Goal: Task Accomplishment & Management: Use online tool/utility

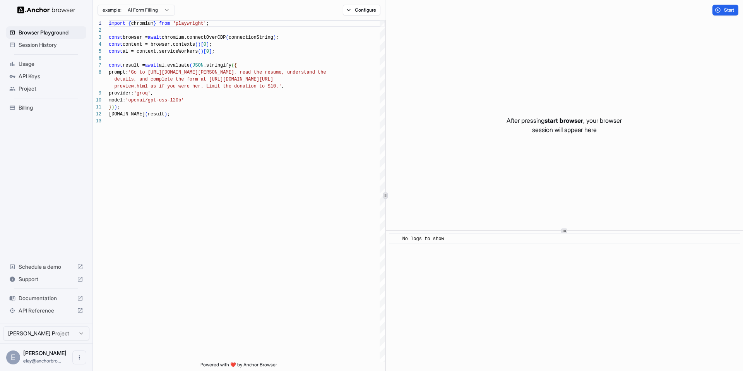
scroll to position [56, 0]
click at [63, 45] on span "Session History" at bounding box center [51, 45] width 65 height 8
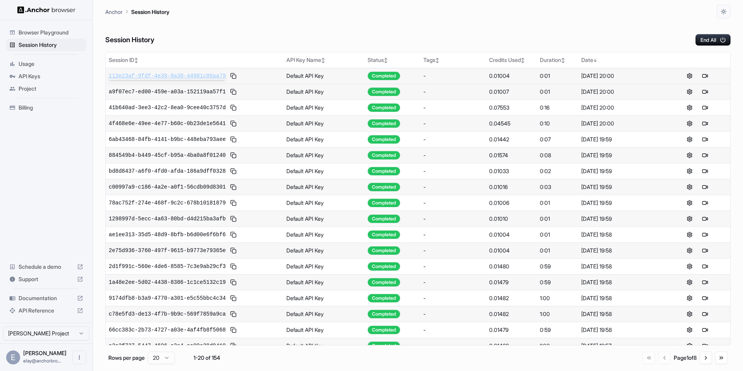
click at [199, 79] on span "113e23af-9fdf-4e39-8a30-44901c86aa79" at bounding box center [167, 76] width 117 height 8
click at [298, 74] on td "Default API Key" at bounding box center [323, 76] width 81 height 16
click at [218, 76] on span "113e23af-9fdf-4e39-8a30-44901c86aa79" at bounding box center [167, 76] width 117 height 8
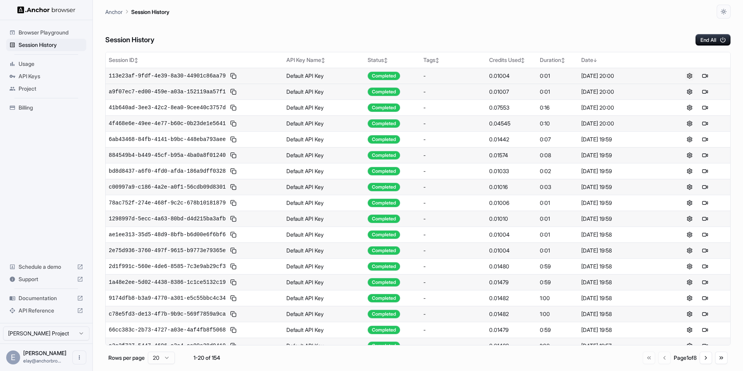
click at [686, 74] on button at bounding box center [689, 75] width 9 height 9
click at [686, 75] on button at bounding box center [689, 75] width 9 height 9
drag, startPoint x: 642, startPoint y: 94, endPoint x: 683, endPoint y: 126, distance: 51.3
click at [725, 13] on icon "button" at bounding box center [724, 12] width 6 height 6
click at [712, 51] on li "Dark" at bounding box center [714, 55] width 24 height 13
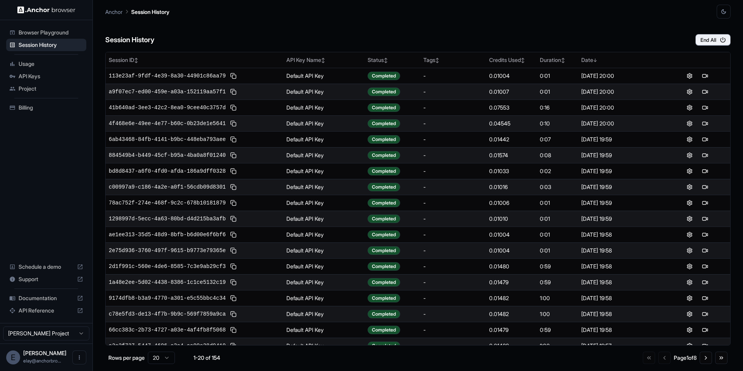
click at [723, 15] on button "button" at bounding box center [724, 12] width 14 height 14
click at [705, 39] on li "Light" at bounding box center [714, 42] width 24 height 13
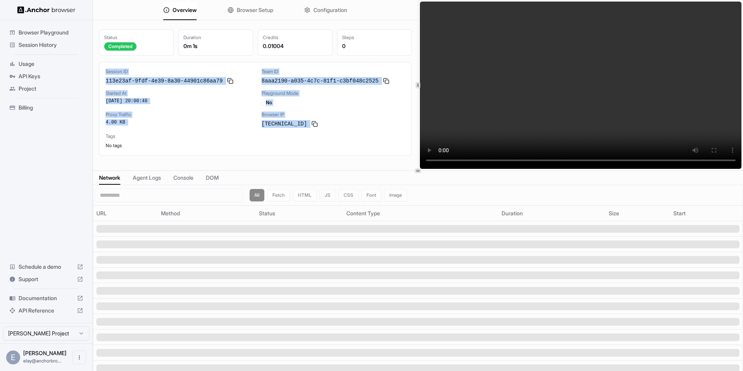
drag, startPoint x: 105, startPoint y: 71, endPoint x: 339, endPoint y: 129, distance: 241.2
click at [339, 129] on div "Session ID 113e23af-9fdf-4e39-8a30-44901c86aa79 Team ID 8aaa2190-a035-4c7c-81f1…" at bounding box center [255, 109] width 313 height 94
click at [43, 36] on span "Browser Playground" at bounding box center [51, 33] width 65 height 8
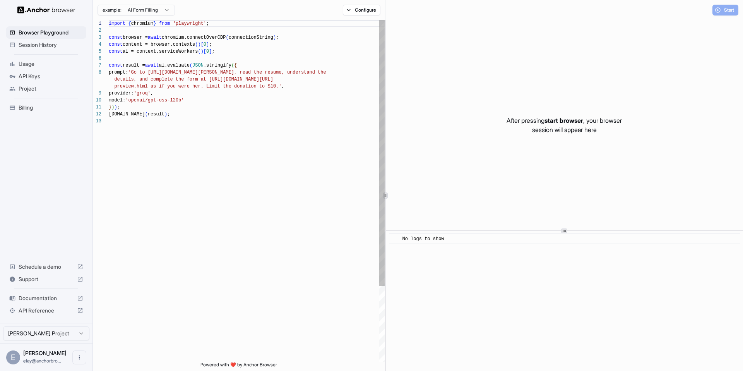
scroll to position [56, 0]
click at [197, 67] on div "import { chromium } from 'playwright' ; const browser = await chromium.connectO…" at bounding box center [247, 239] width 276 height 439
drag, startPoint x: 166, startPoint y: 68, endPoint x: 199, endPoint y: 67, distance: 33.7
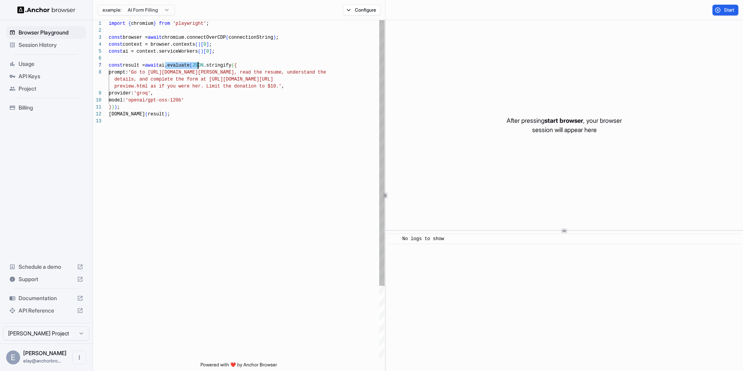
click at [199, 67] on div "import { chromium } from 'playwright' ; const browser = await chromium.connectO…" at bounding box center [247, 239] width 276 height 439
